Goal: Task Accomplishment & Management: Complete application form

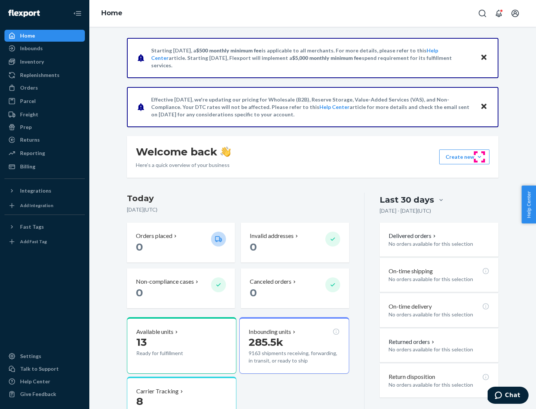
click at [479, 157] on button "Create new Create new inbound Create new order Create new product" at bounding box center [464, 157] width 50 height 15
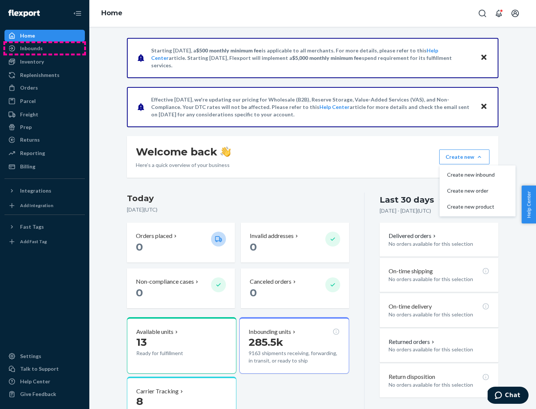
click at [45, 48] on div "Inbounds" at bounding box center [44, 48] width 79 height 10
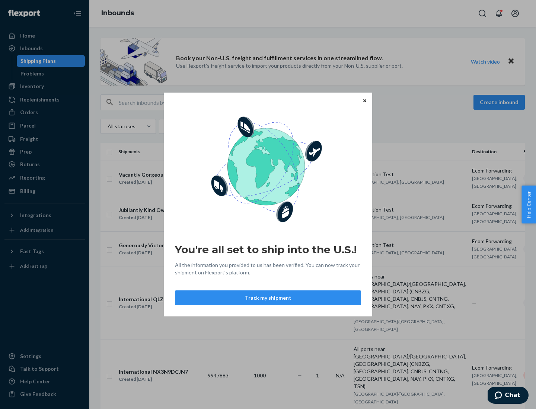
click at [45, 86] on div "You're all set to ship into the U.S.! All the information you provided to us ha…" at bounding box center [268, 204] width 536 height 409
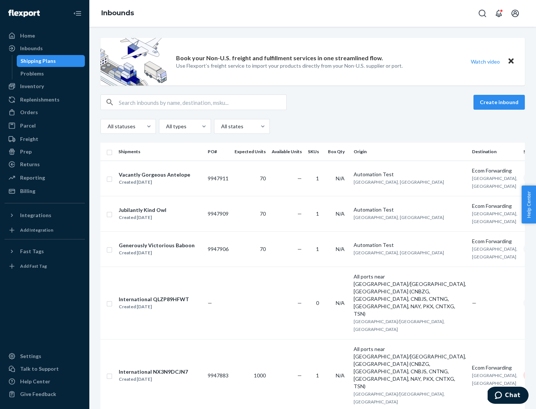
click at [312, 13] on div "Inbounds" at bounding box center [312, 13] width 446 height 27
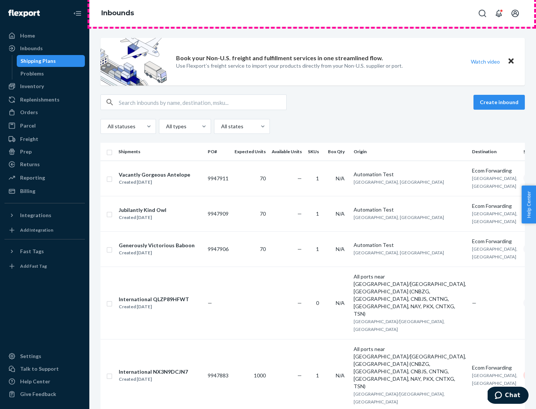
click at [312, 13] on div "Inbounds" at bounding box center [312, 13] width 446 height 27
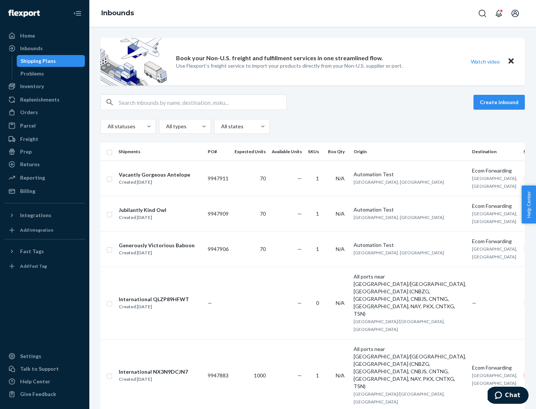
click at [312, 126] on div "All statuses All types All states" at bounding box center [312, 126] width 424 height 15
click at [37, 61] on div "Shipping Plans" at bounding box center [37, 60] width 35 height 7
click at [500, 102] on button "Create inbound" at bounding box center [498, 102] width 51 height 15
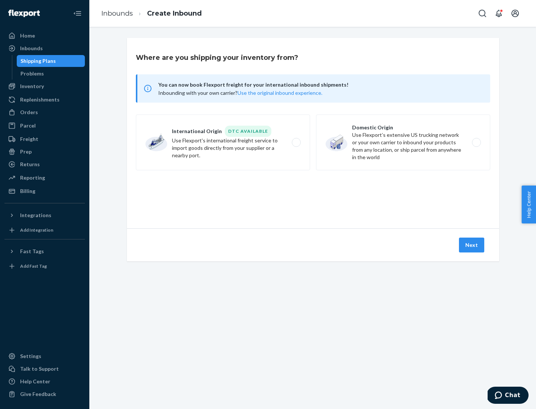
click at [223, 142] on label "International Origin DTC Available Use Flexport's international freight service…" at bounding box center [223, 143] width 174 height 56
click at [296, 142] on input "International Origin DTC Available Use Flexport's international freight service…" at bounding box center [298, 142] width 5 height 5
radio input "true"
click at [313, 195] on icon at bounding box center [312, 194] width 23 height 23
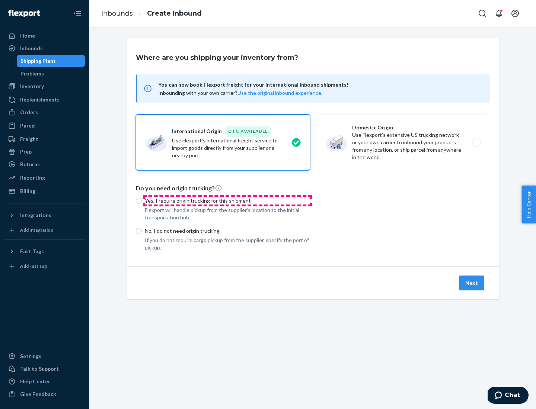
click at [227, 200] on p "Yes, I require origin trucking for this shipment" at bounding box center [227, 200] width 165 height 7
click at [142, 200] on input "Yes, I require origin trucking for this shipment" at bounding box center [139, 201] width 6 height 6
radio input "true"
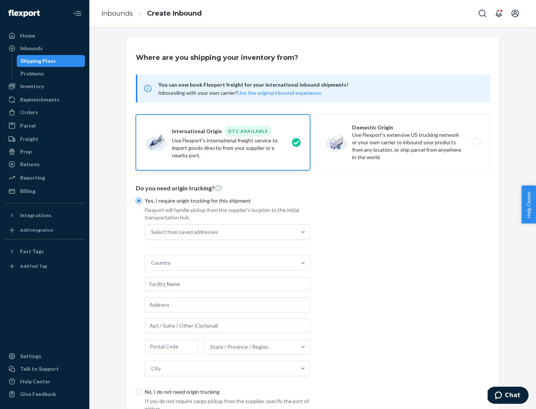
scroll to position [14, 0]
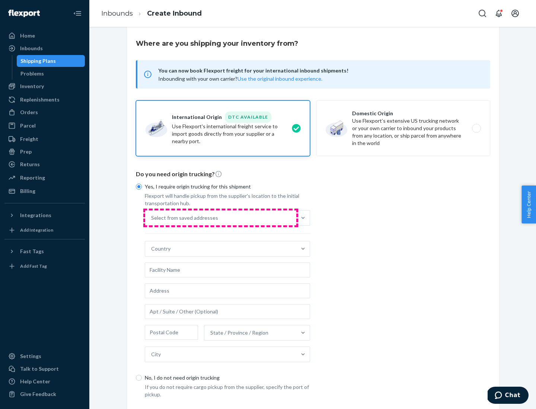
click at [221, 218] on div "Select from saved addresses" at bounding box center [220, 218] width 151 height 15
click at [152, 218] on input "Select from saved addresses" at bounding box center [151, 217] width 1 height 7
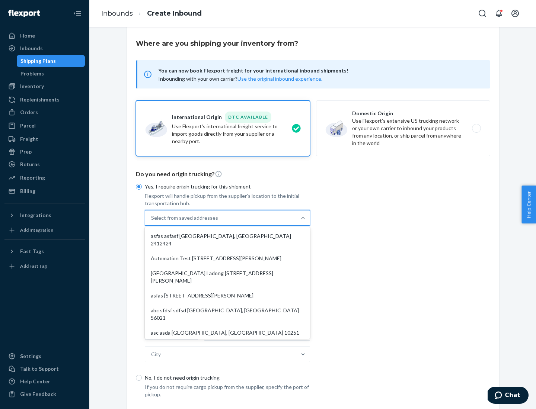
scroll to position [32, 0]
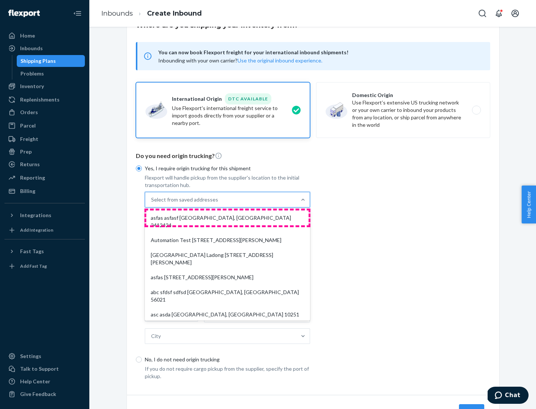
click at [227, 218] on div "asfas asfasf [GEOGRAPHIC_DATA], [GEOGRAPHIC_DATA] 2412424" at bounding box center [227, 222] width 162 height 22
click at [152, 203] on input "option asfas asfasf [GEOGRAPHIC_DATA], [GEOGRAPHIC_DATA] 2412424 focused, 1 of …" at bounding box center [151, 199] width 1 height 7
type input "asfas"
type input "asfasf"
type input "2412424"
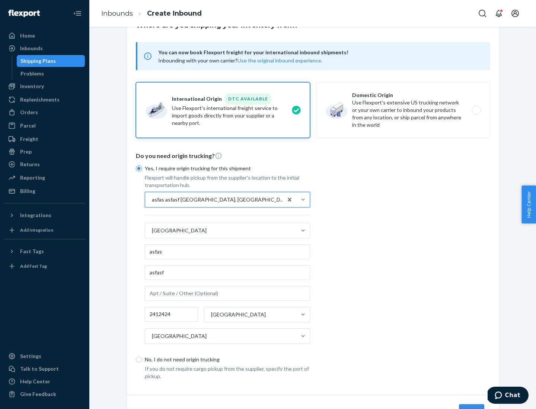
scroll to position [69, 0]
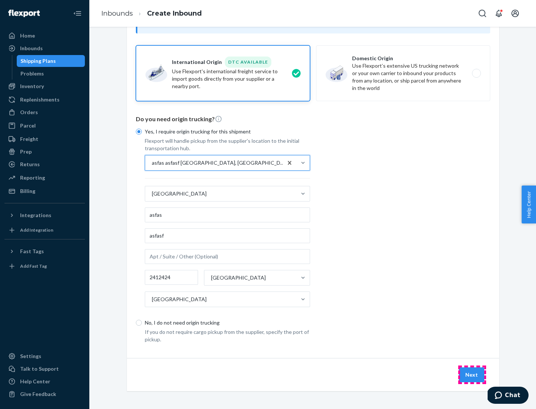
click at [472, 375] on button "Next" at bounding box center [471, 374] width 25 height 15
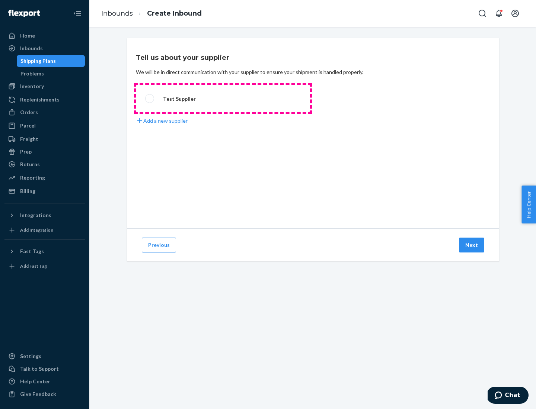
click at [223, 99] on label "Test Supplier" at bounding box center [223, 99] width 174 height 28
click at [150, 99] on input "Test Supplier" at bounding box center [147, 98] width 5 height 5
radio input "true"
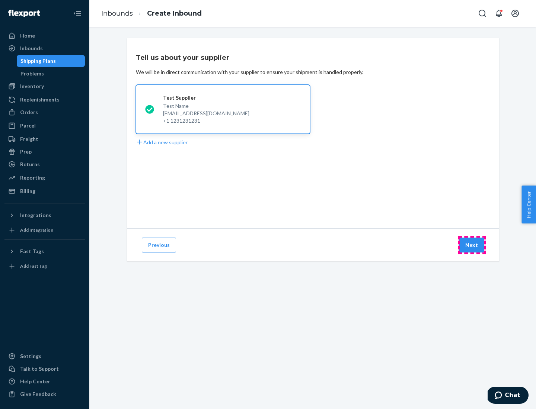
click at [472, 245] on button "Next" at bounding box center [471, 245] width 25 height 15
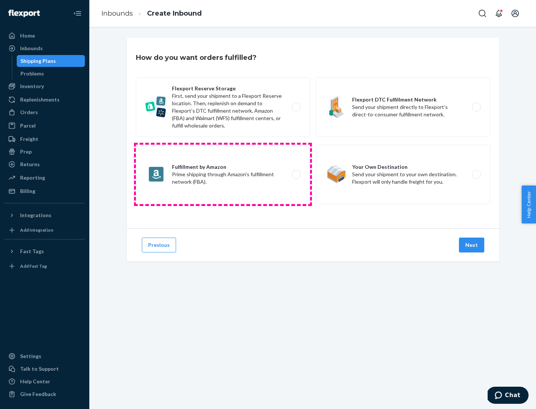
click at [223, 174] on label "Fulfillment by Amazon Prime shipping through Amazon’s fulfillment network (FBA)." at bounding box center [223, 175] width 174 height 60
click at [296, 174] on input "Fulfillment by Amazon Prime shipping through Amazon’s fulfillment network (FBA)." at bounding box center [298, 174] width 5 height 5
radio input "true"
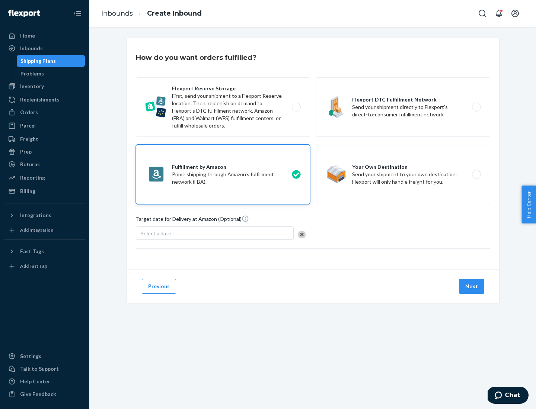
click at [472, 286] on button "Next" at bounding box center [471, 286] width 25 height 15
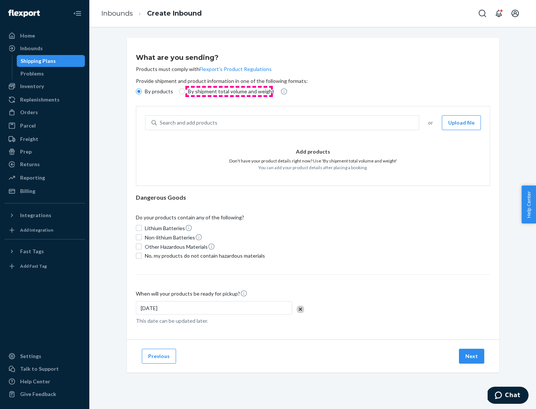
click at [229, 91] on p "By shipment total volume and weight" at bounding box center [231, 91] width 86 height 7
click at [185, 91] on input "By shipment total volume and weight" at bounding box center [182, 92] width 6 height 6
radio input "true"
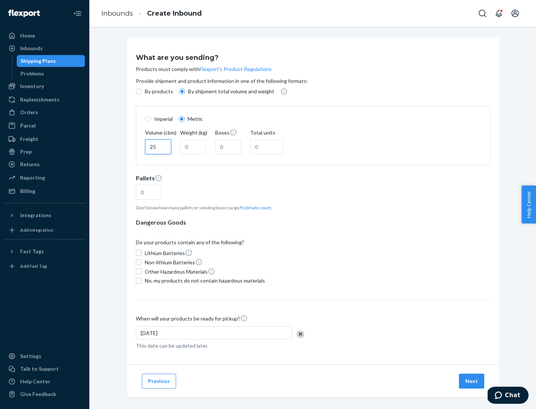
type input "25"
type input "100"
type input "50"
type input "500"
click at [254, 208] on button "Estimate count" at bounding box center [256, 208] width 30 height 6
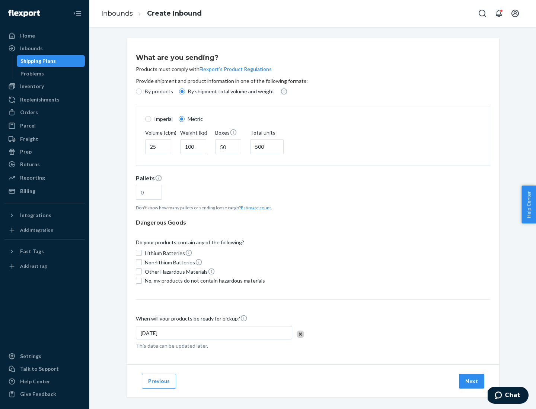
type input "16"
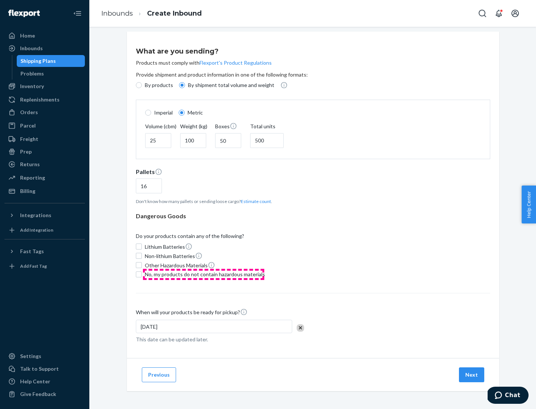
click at [203, 274] on span "No, my products do not contain hazardous materials" at bounding box center [205, 274] width 120 height 7
click at [142, 274] on input "No, my products do not contain hazardous materials" at bounding box center [139, 274] width 6 height 6
checkbox input "true"
click at [472, 375] on button "Next" at bounding box center [471, 374] width 25 height 15
